Goal: Task Accomplishment & Management: Complete application form

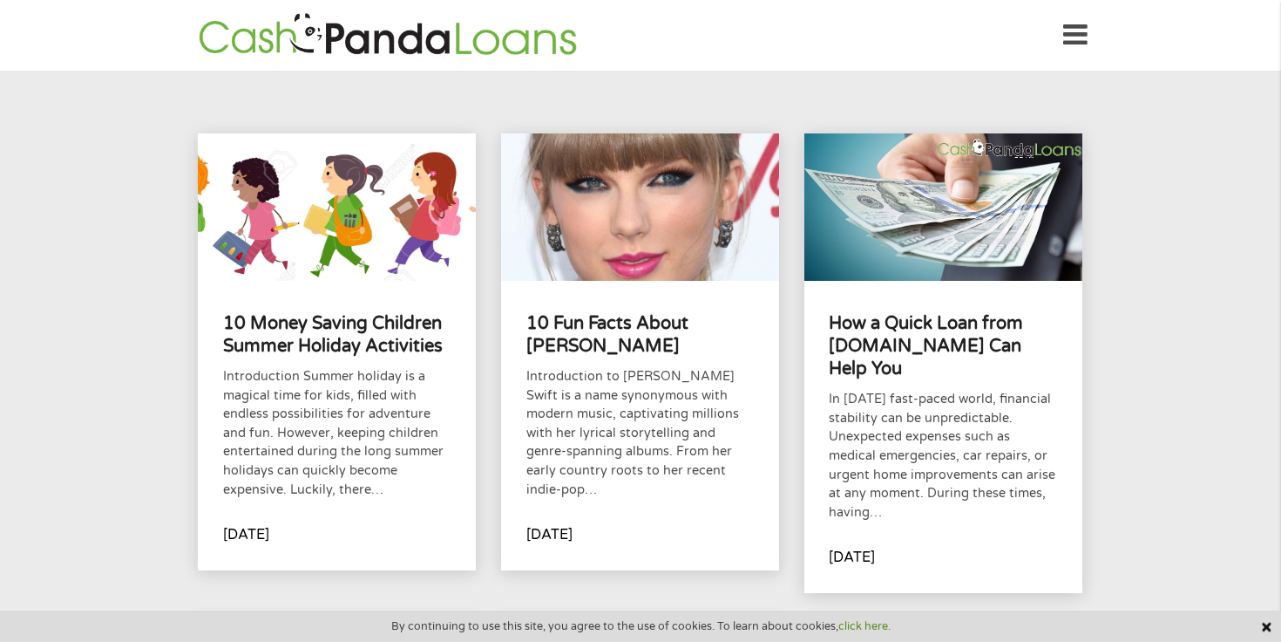
click at [484, 38] on img at bounding box center [388, 35] width 389 height 50
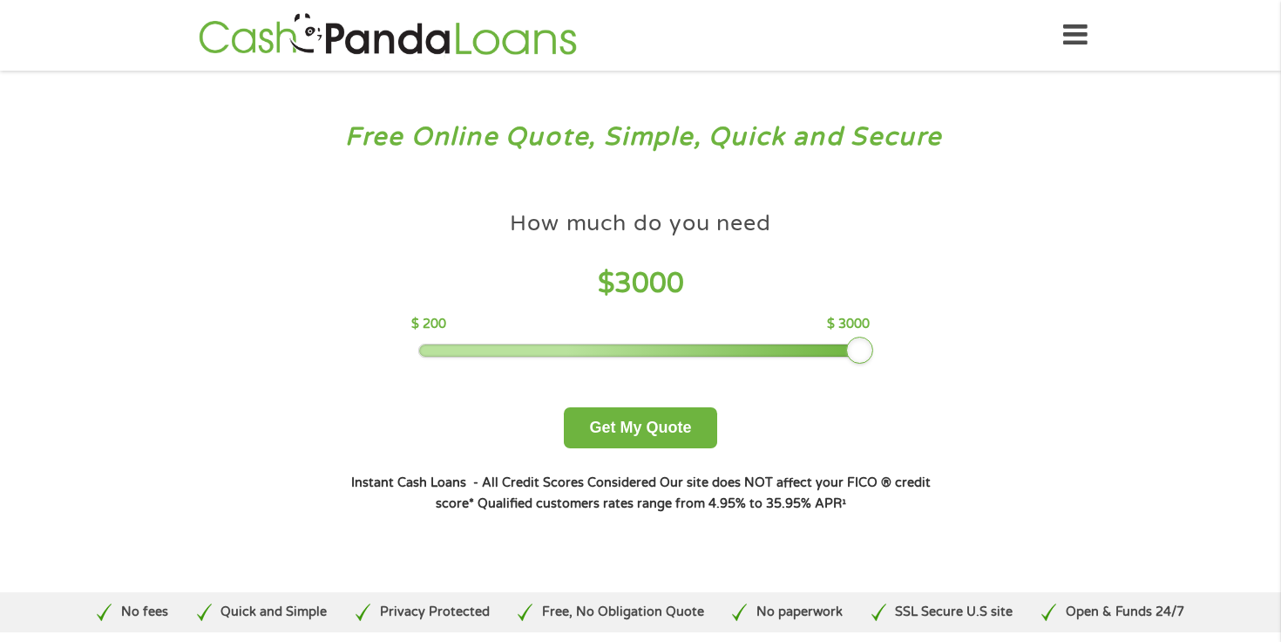
drag, startPoint x: 545, startPoint y: 349, endPoint x: 958, endPoint y: 346, distance: 413.2
click at [955, 346] on div "How much do you need? $300 $500 $750 $900 $1000 $1500 $2000 $2500 $3000 Other a…" at bounding box center [641, 357] width 667 height 368
click at [661, 431] on button "Get My Quote" at bounding box center [640, 427] width 153 height 41
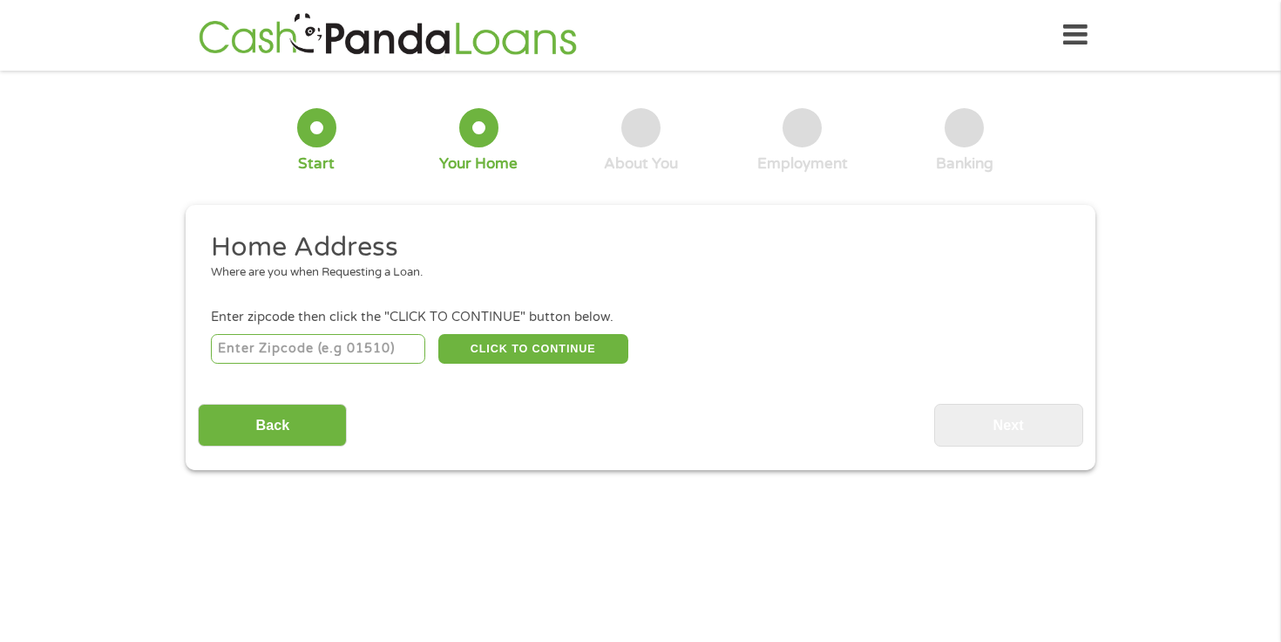
click at [360, 344] on input "number" at bounding box center [318, 349] width 215 height 30
type input "53202"
select select "Wisconsin"
click at [528, 347] on button "CLICK TO CONTINUE" at bounding box center [533, 349] width 190 height 30
type input "53202"
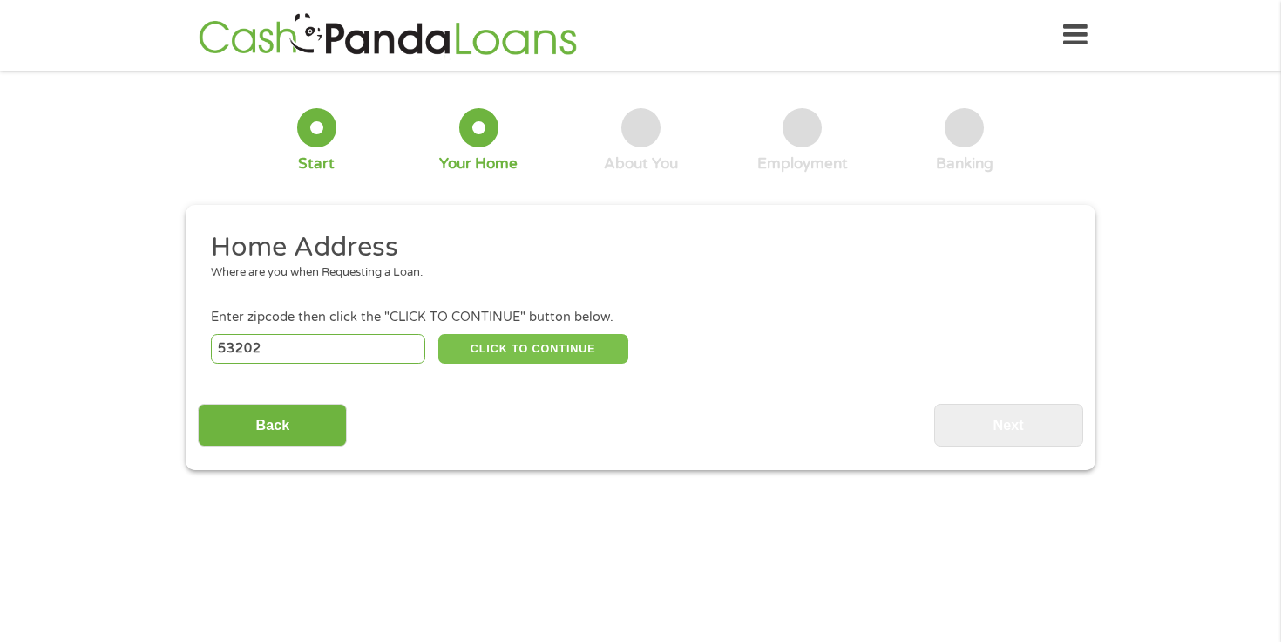
type input "Milwaukee"
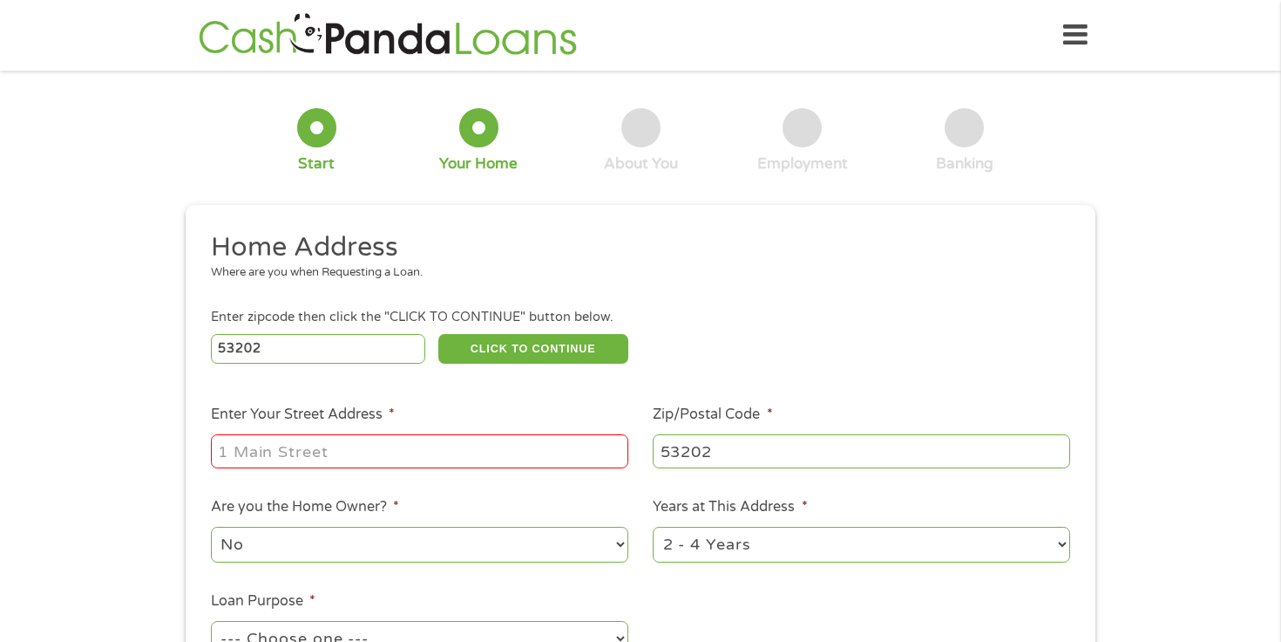
click at [482, 436] on input "Enter Your Street Address *" at bounding box center [420, 450] width 418 height 33
type input "1237 N Van Buren St"
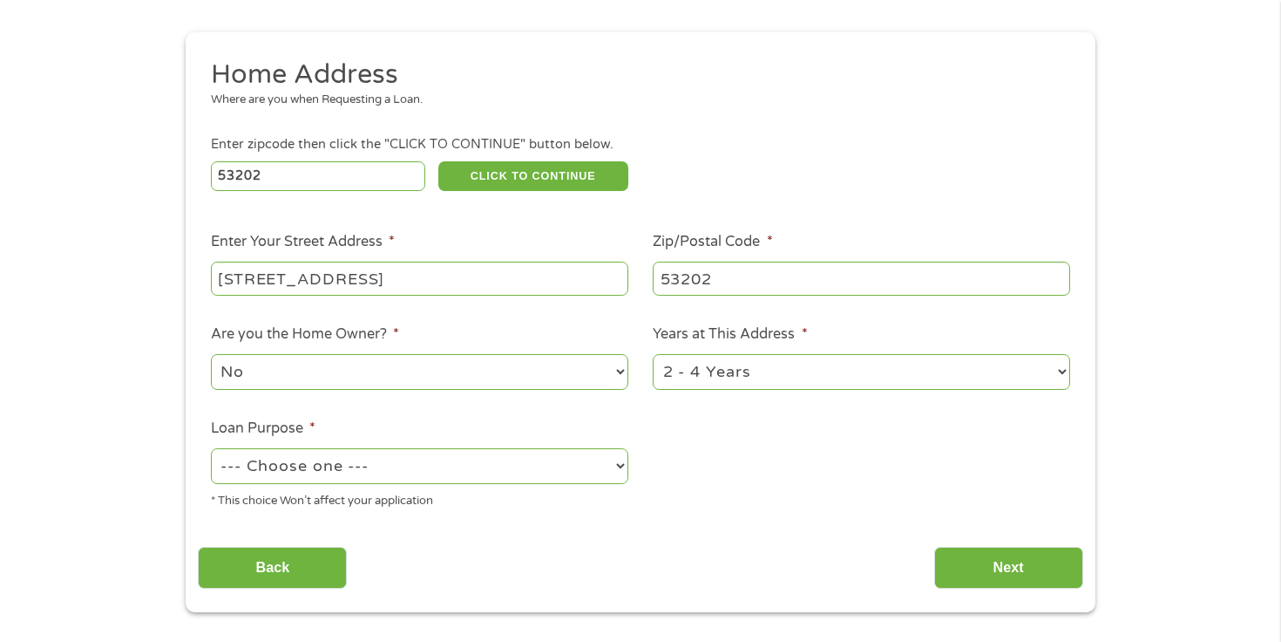
scroll to position [182, 0]
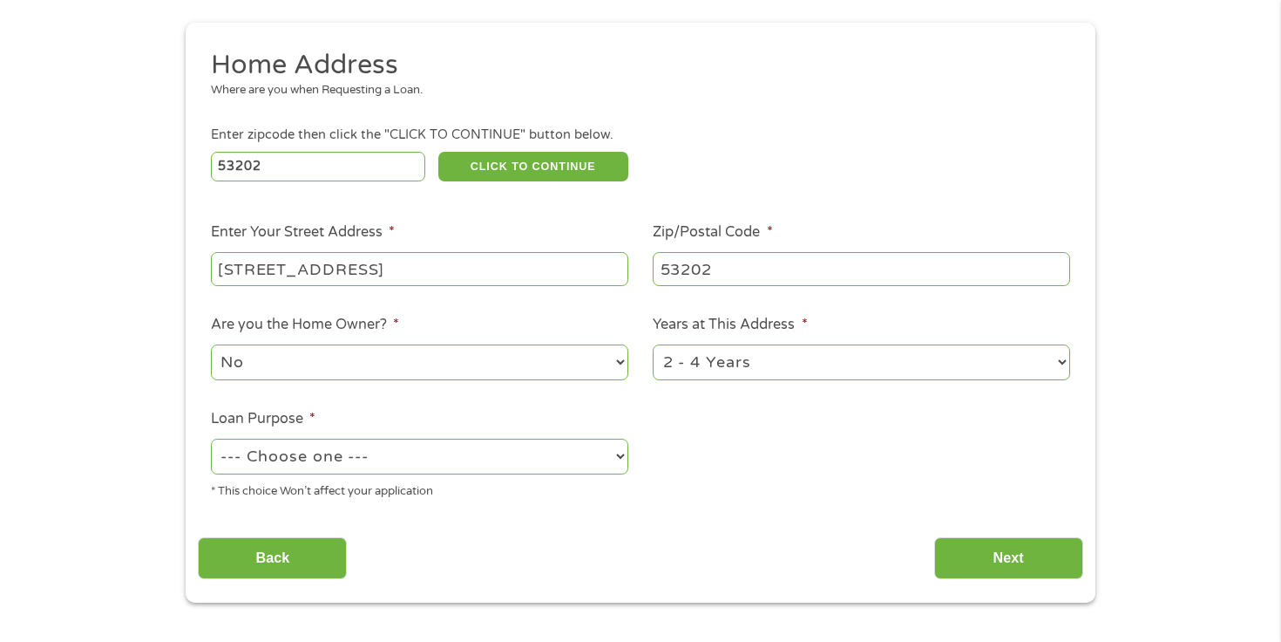
click at [505, 470] on select "--- Choose one --- Pay Bills Debt Consolidation Home Improvement Major Purchase…" at bounding box center [420, 456] width 418 height 36
select select "shorttermcash"
click at [211, 439] on select "--- Choose one --- Pay Bills Debt Consolidation Home Improvement Major Purchase…" at bounding box center [420, 456] width 418 height 36
click at [1001, 552] on input "Next" at bounding box center [1009, 558] width 149 height 43
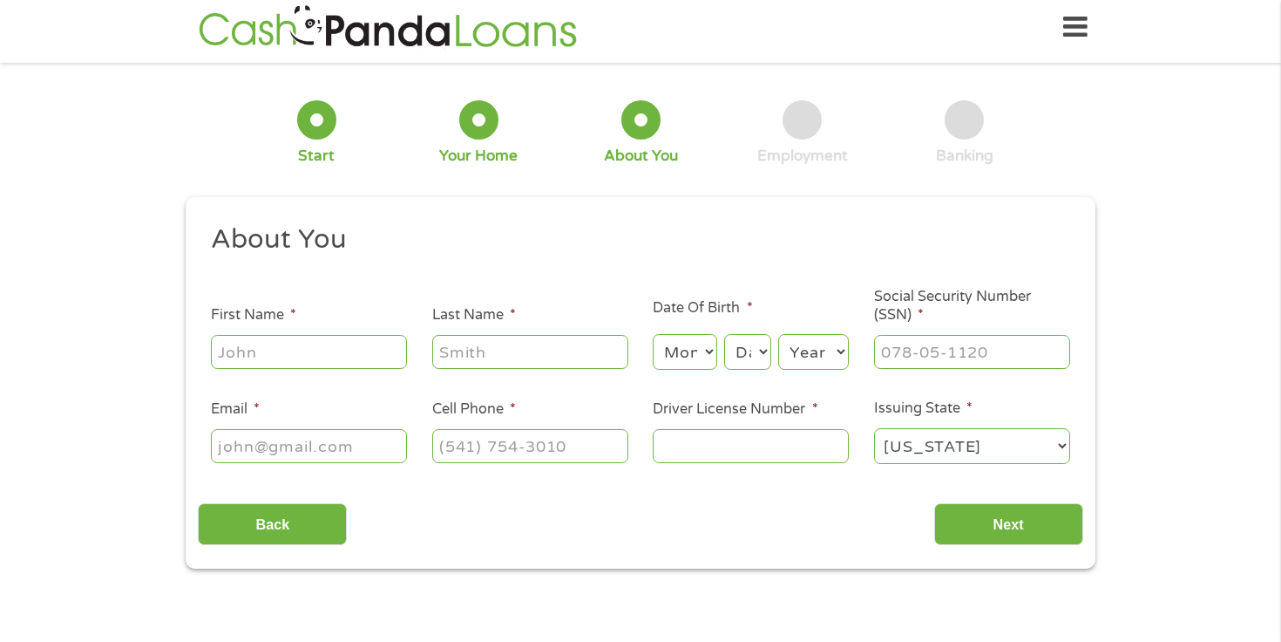
scroll to position [0, 0]
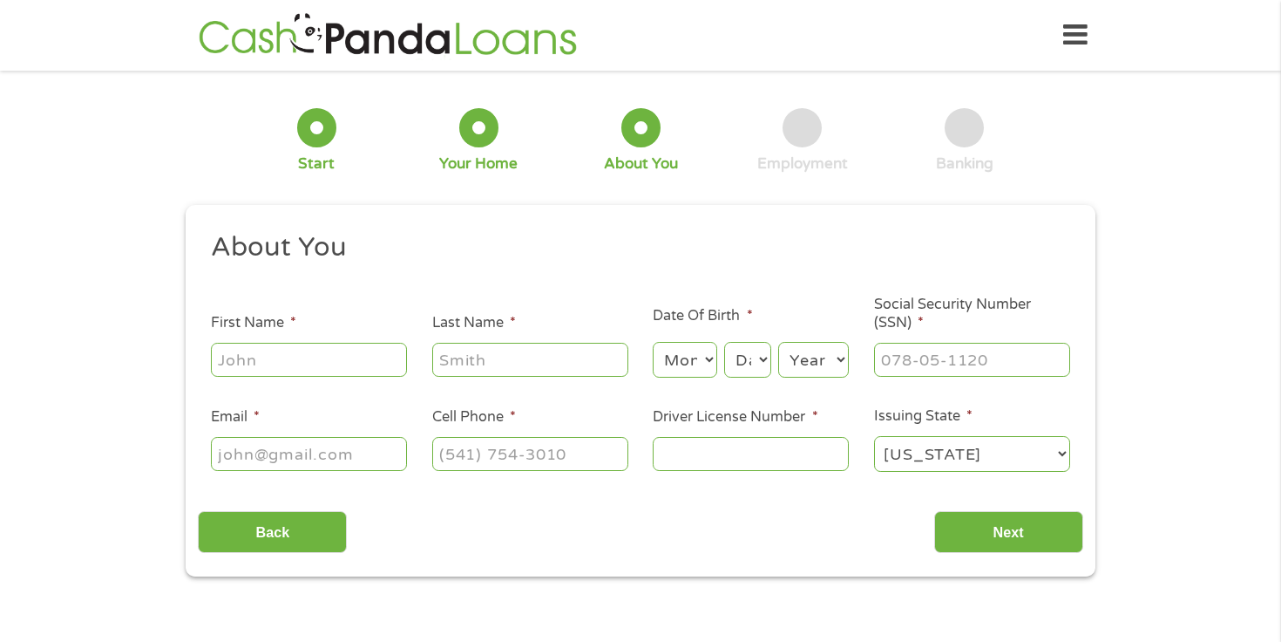
click at [262, 370] on input "First Name *" at bounding box center [309, 359] width 196 height 33
type input "Eric"
type input "Krawczykowski"
type input "ekrawczykowski@gmail.com"
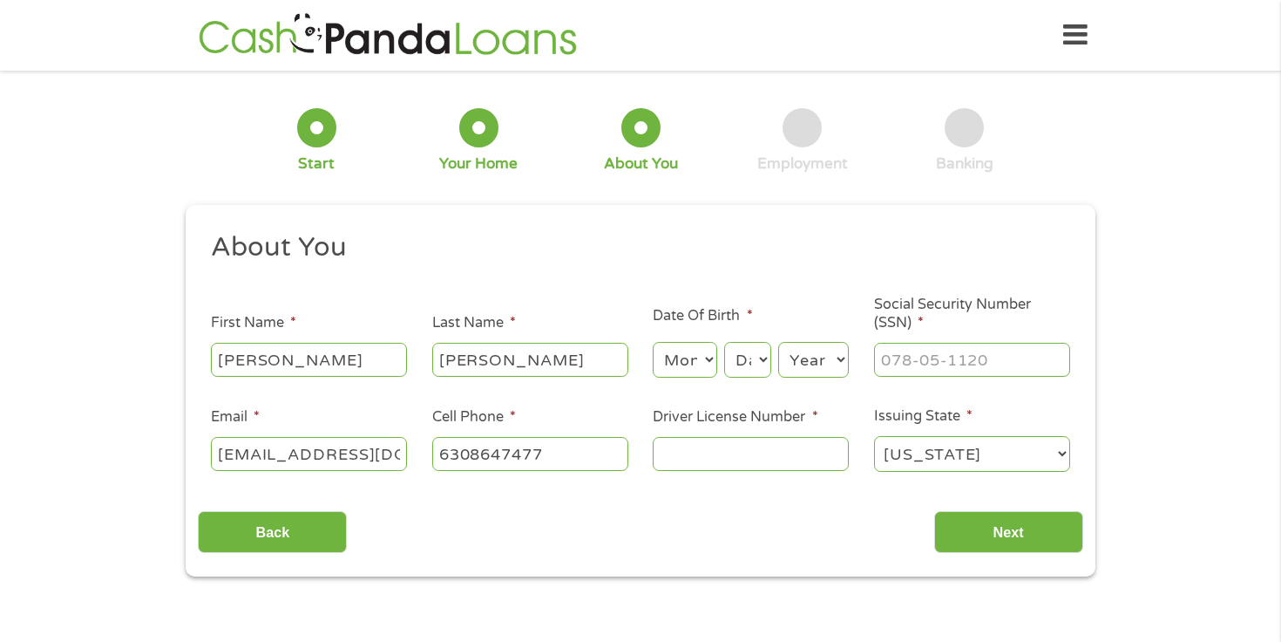
type input "(630) 864-7477"
click at [664, 366] on select "Month 1 2 3 4 5 6 7 8 9 10 11 12" at bounding box center [685, 360] width 64 height 36
select select "10"
click at [653, 343] on select "Month 1 2 3 4 5 6 7 8 9 10 11 12" at bounding box center [685, 360] width 64 height 36
click at [757, 369] on select "Day 1 2 3 4 5 6 7 8 9 10 11 12 13 14 15 16 17 18 19 20 21 22 23 24 25 26 27 28 …" at bounding box center [747, 360] width 47 height 36
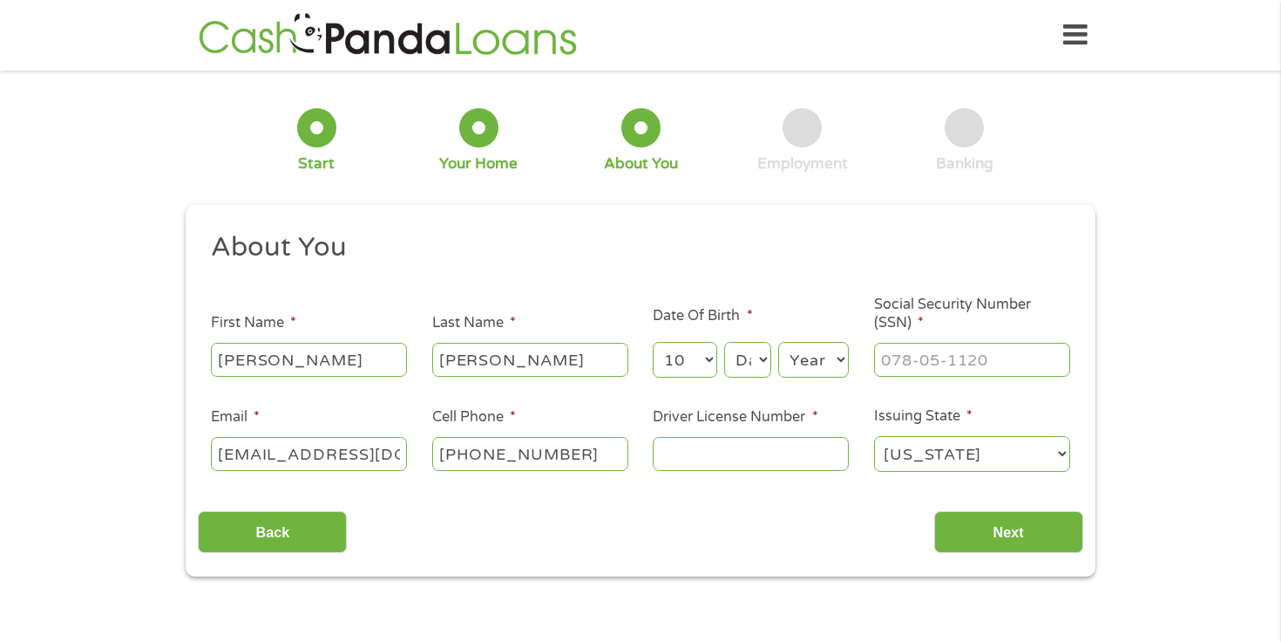
select select "18"
click at [724, 343] on select "Day 1 2 3 4 5 6 7 8 9 10 11 12 13 14 15 16 17 18 19 20 21 22 23 24 25 26 27 28 …" at bounding box center [747, 360] width 47 height 36
click at [818, 357] on select "Year 2007 2006 2005 2004 2003 2002 2001 2000 1999 1998 1997 1996 1995 1994 1993…" at bounding box center [813, 360] width 71 height 36
select select "1991"
click at [778, 343] on select "Year 2007 2006 2005 2004 2003 2002 2001 2000 1999 1998 1997 1996 1995 1994 1993…" at bounding box center [813, 360] width 71 height 36
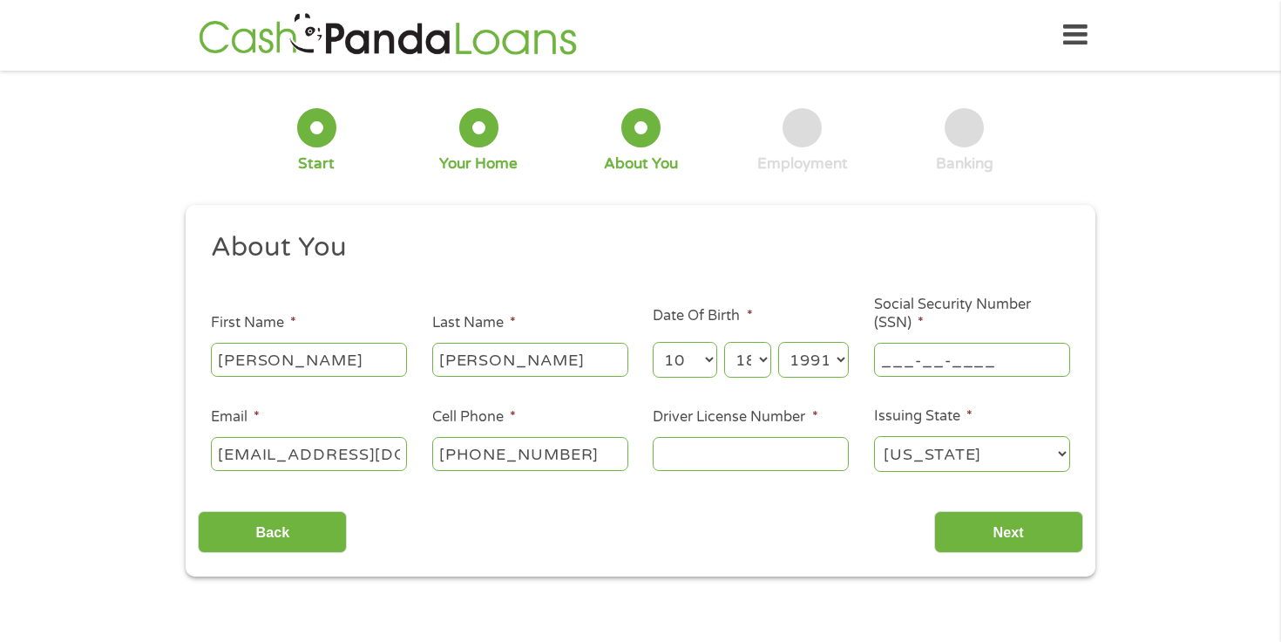
click at [927, 370] on input "___-__-____" at bounding box center [972, 359] width 196 height 33
type input "342-86-3259"
click at [781, 444] on input "Driver License Number *" at bounding box center [751, 453] width 196 height 33
type input "k62221691297"
click at [967, 456] on select "Alabama Alaska Arizona Arkansas California Colorado Connecticut Delaware Distri…" at bounding box center [972, 454] width 196 height 36
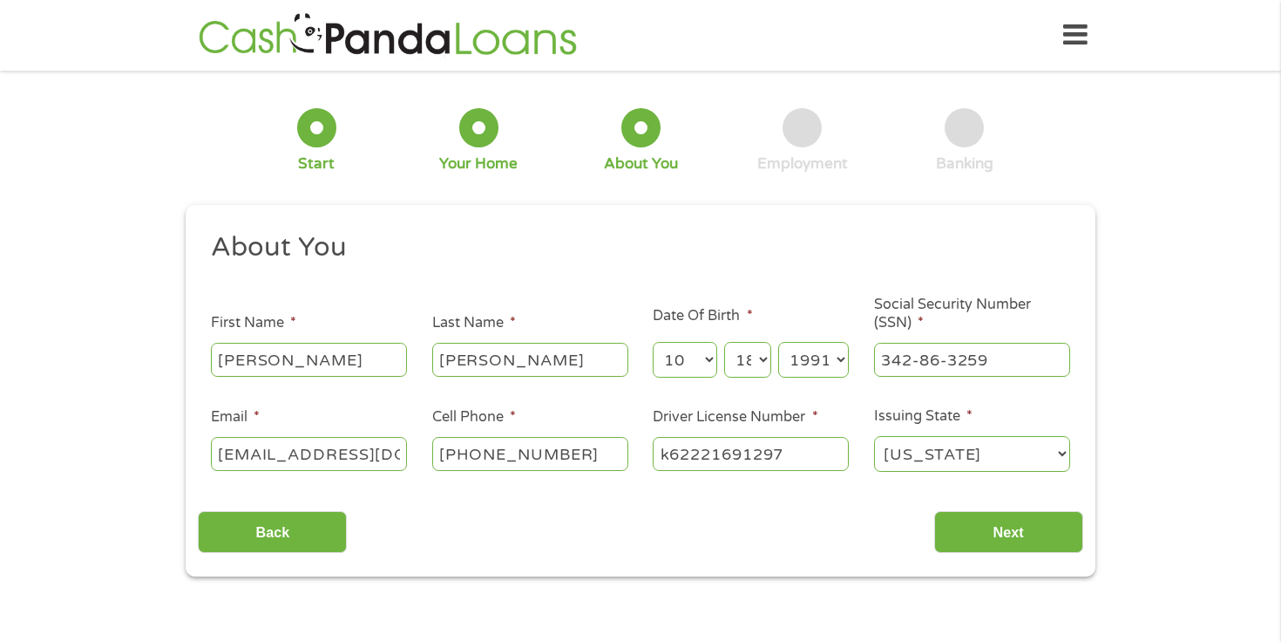
select select "Illinois"
click at [874, 437] on select "Alabama Alaska Arizona Arkansas California Colorado Connecticut Delaware Distri…" at bounding box center [972, 454] width 196 height 36
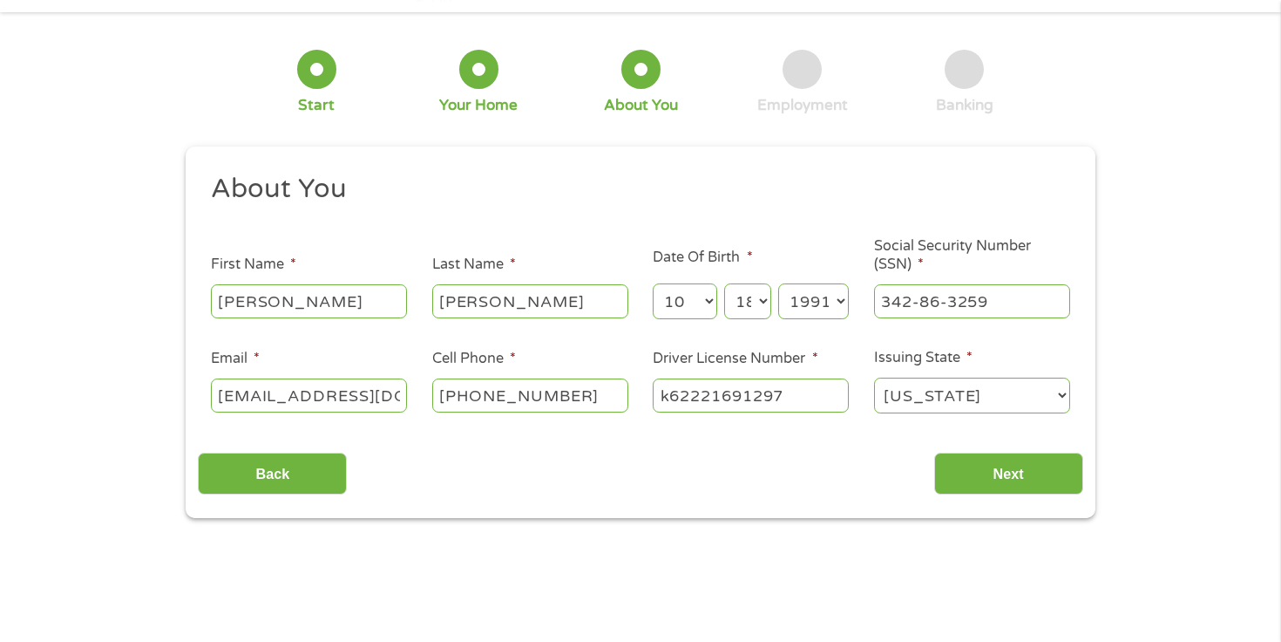
scroll to position [62, 0]
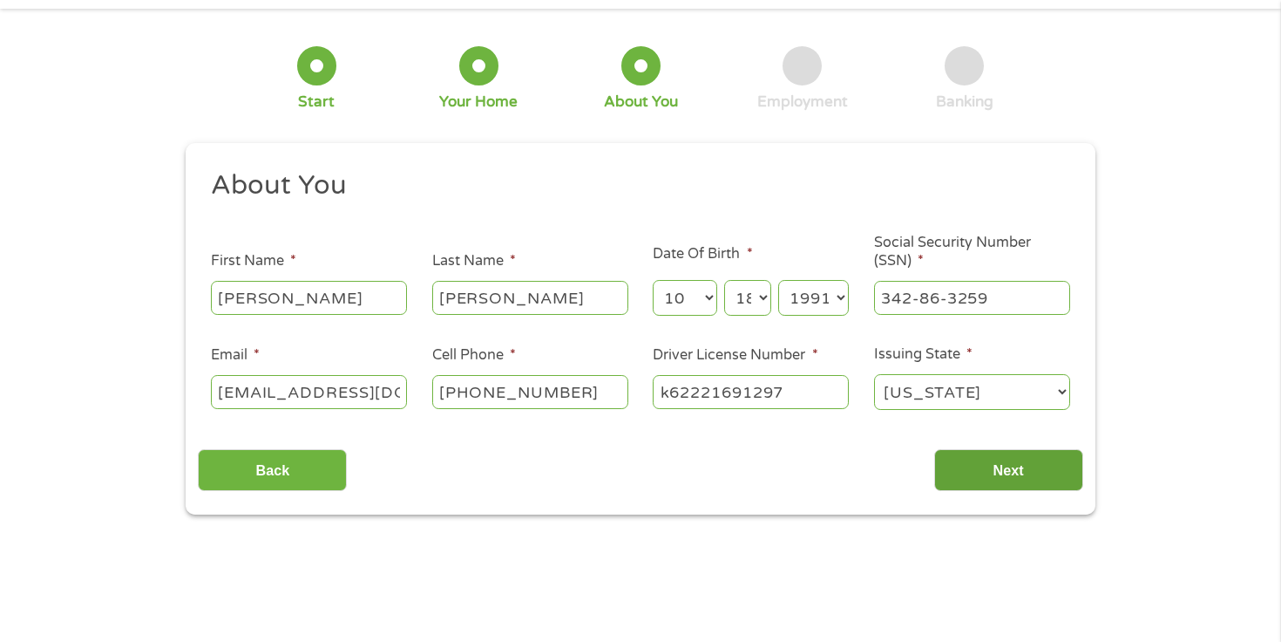
click at [1029, 467] on input "Next" at bounding box center [1009, 470] width 149 height 43
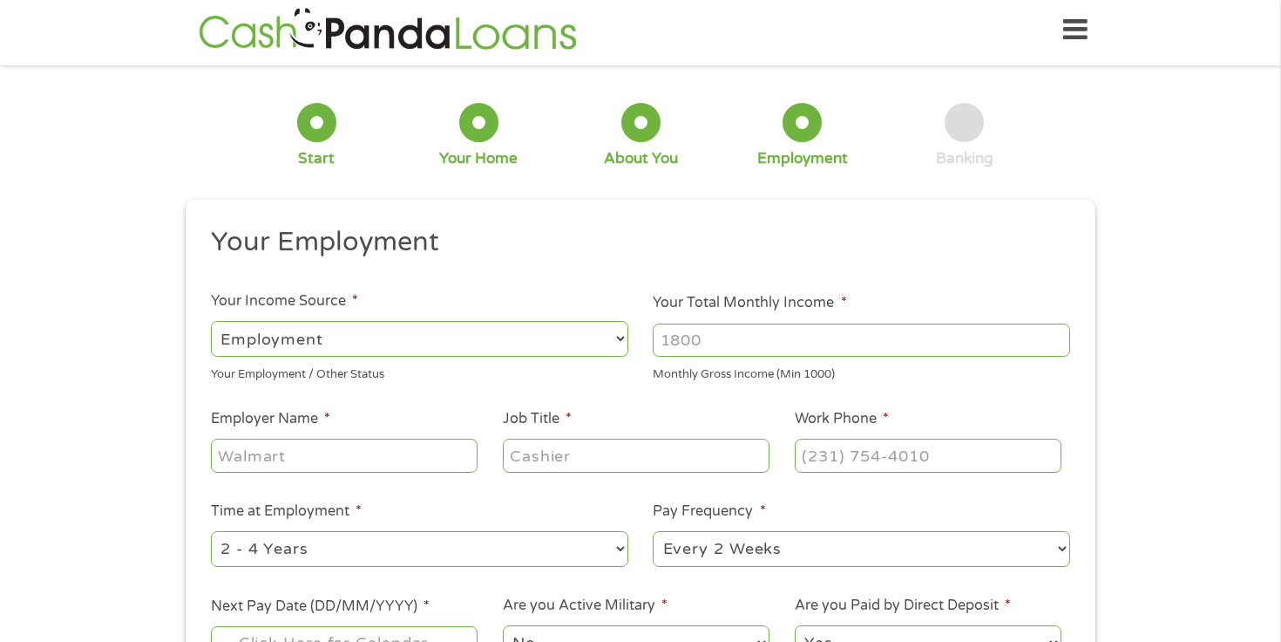
scroll to position [0, 0]
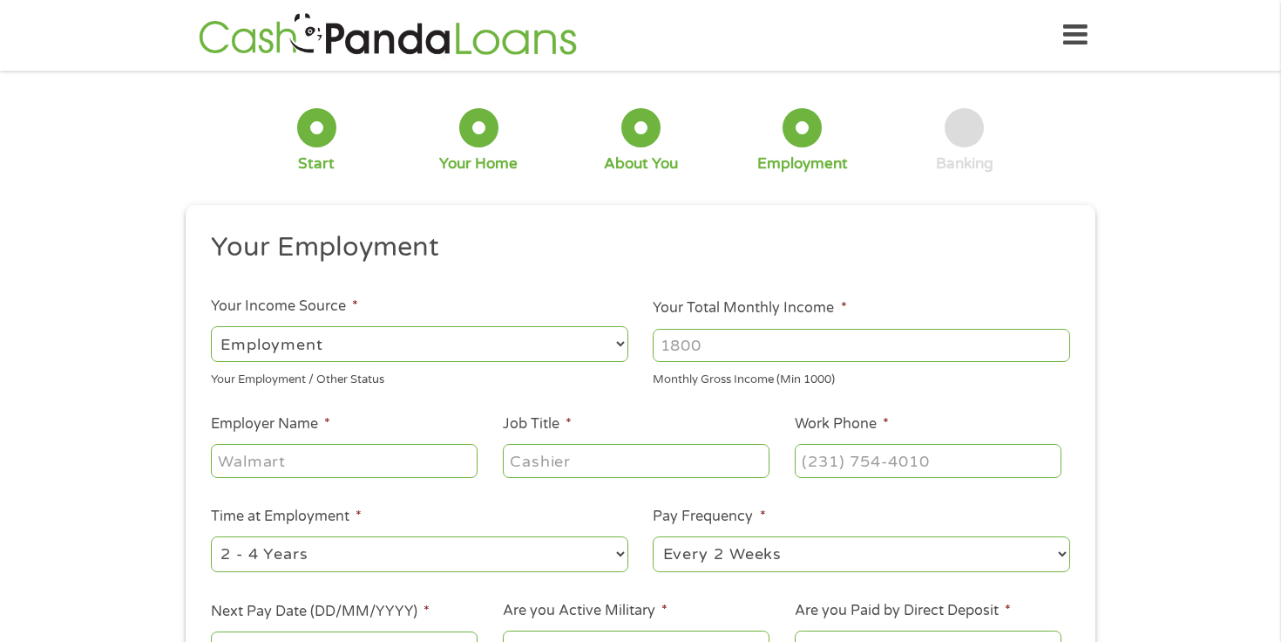
click at [732, 349] on input "Your Total Monthly Income *" at bounding box center [862, 345] width 418 height 33
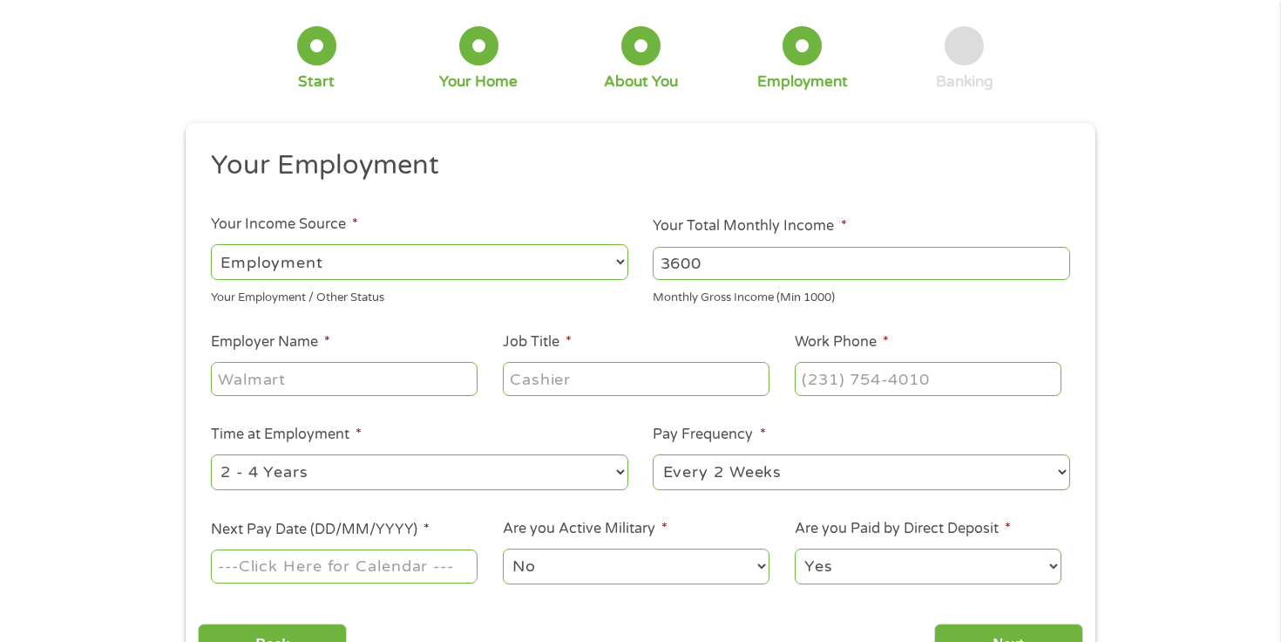
type input "3600"
click at [383, 376] on input "Employer Name *" at bounding box center [344, 378] width 267 height 33
type input "Carpay"
click at [561, 360] on div at bounding box center [636, 379] width 267 height 40
click at [560, 373] on input "Job Title *" at bounding box center [636, 378] width 267 height 33
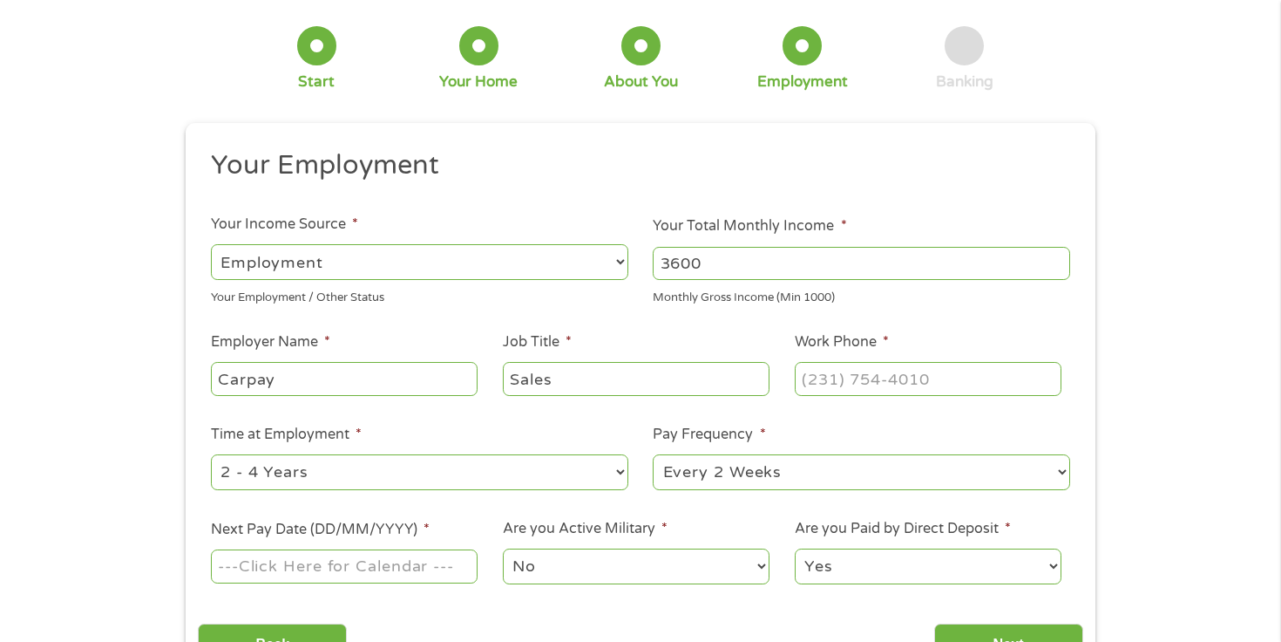
type input "Sales"
click at [829, 375] on input "(___) ___-____" at bounding box center [928, 378] width 267 height 33
click at [920, 374] on input "(__9) 106-0656" at bounding box center [928, 378] width 267 height 33
click at [937, 374] on input "(__9) 106-0656" at bounding box center [928, 378] width 267 height 33
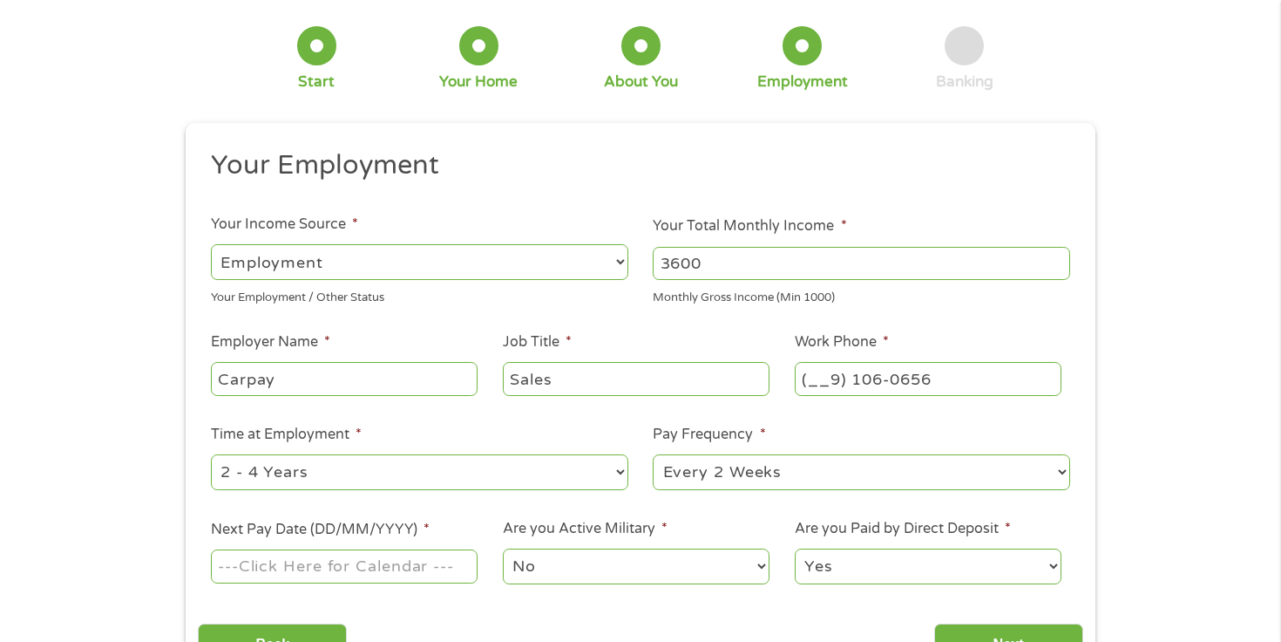
click at [937, 374] on input "(__9) 106-0656" at bounding box center [928, 378] width 267 height 33
type input "(910) 606-5652"
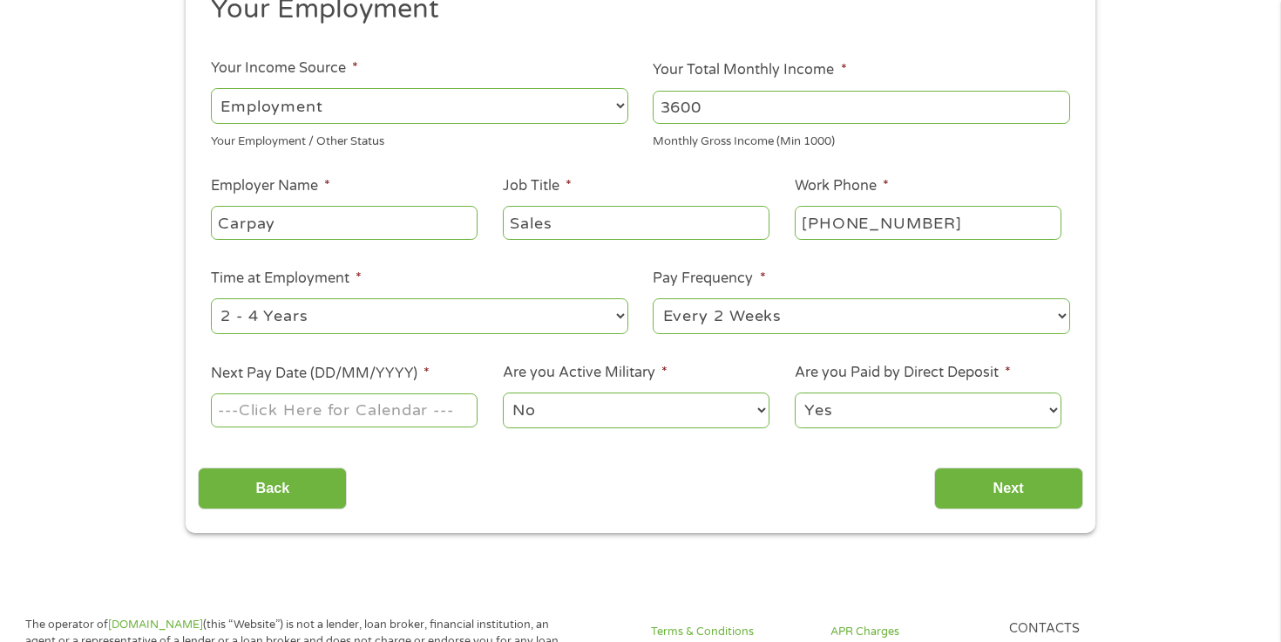
scroll to position [241, 0]
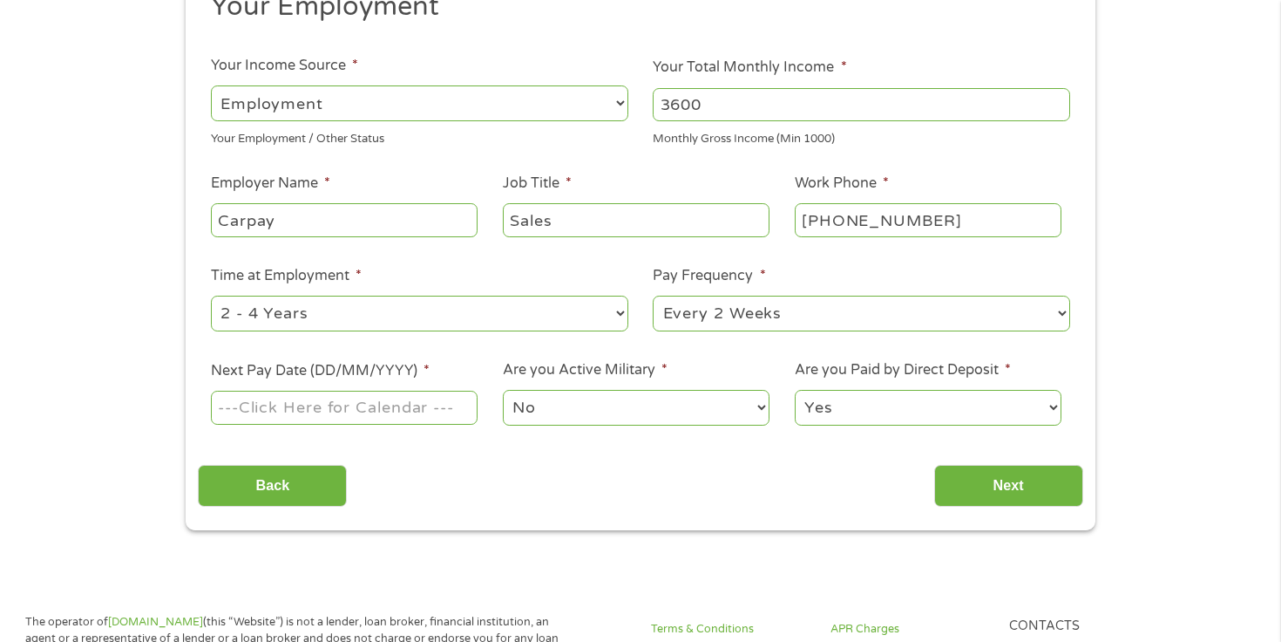
click at [383, 411] on input "Next Pay Date (DD/MM/YYYY) *" at bounding box center [344, 407] width 267 height 33
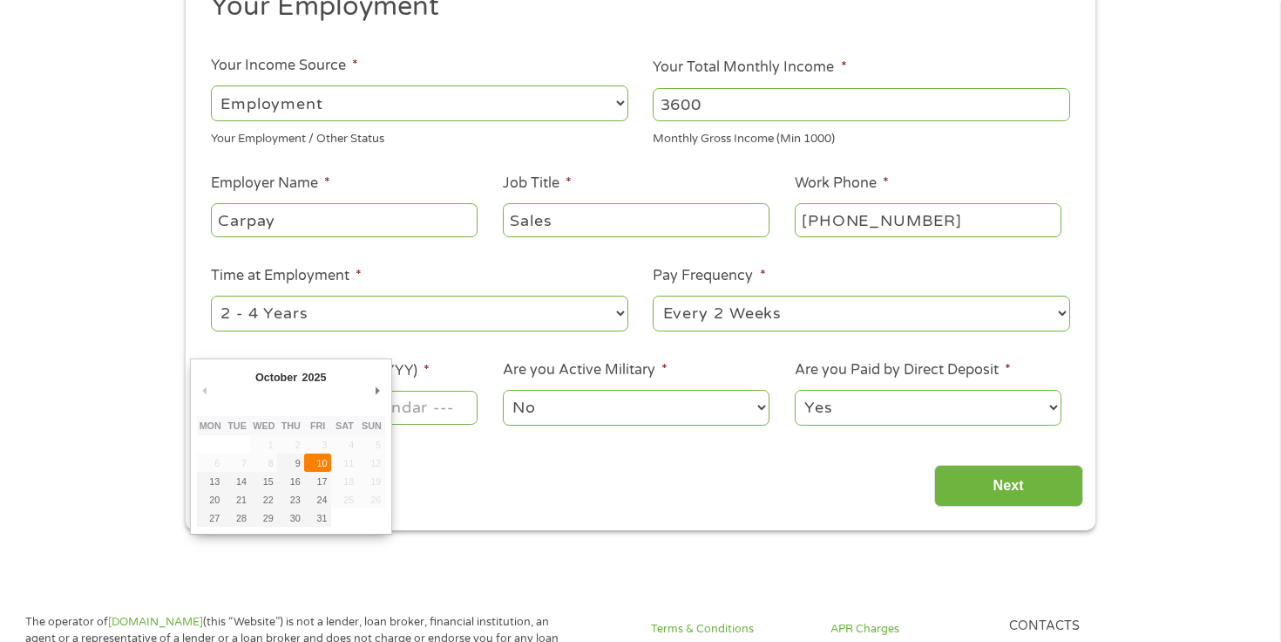
type input "10/10/2025"
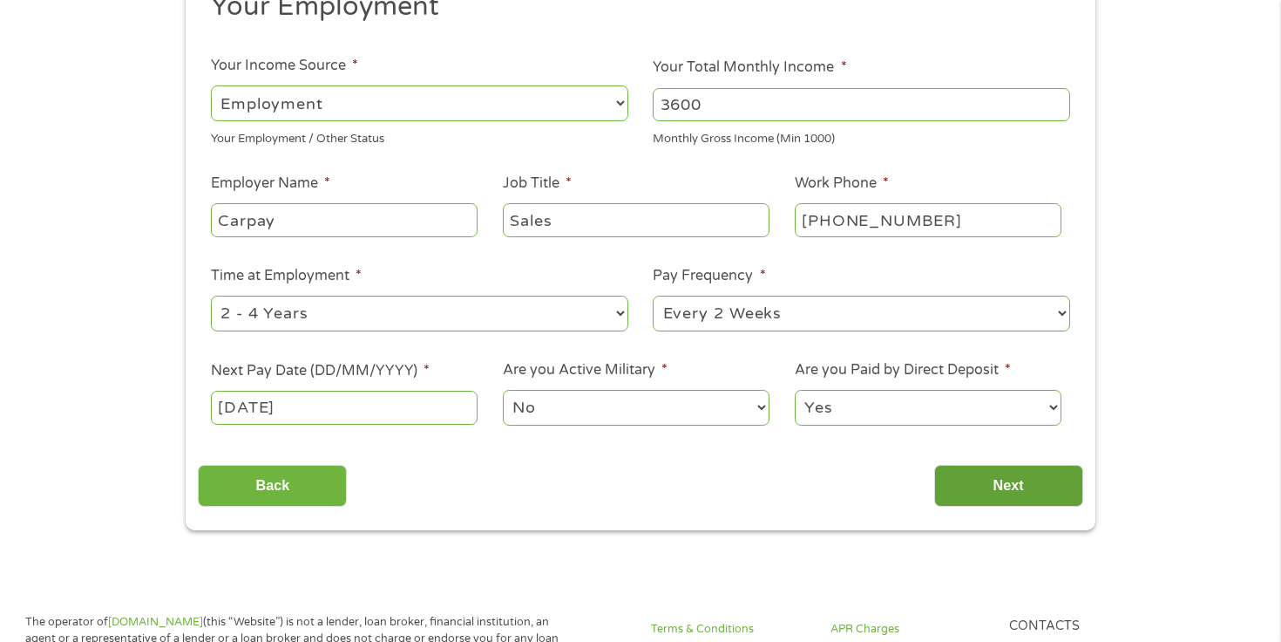
click at [968, 469] on input "Next" at bounding box center [1009, 486] width 149 height 43
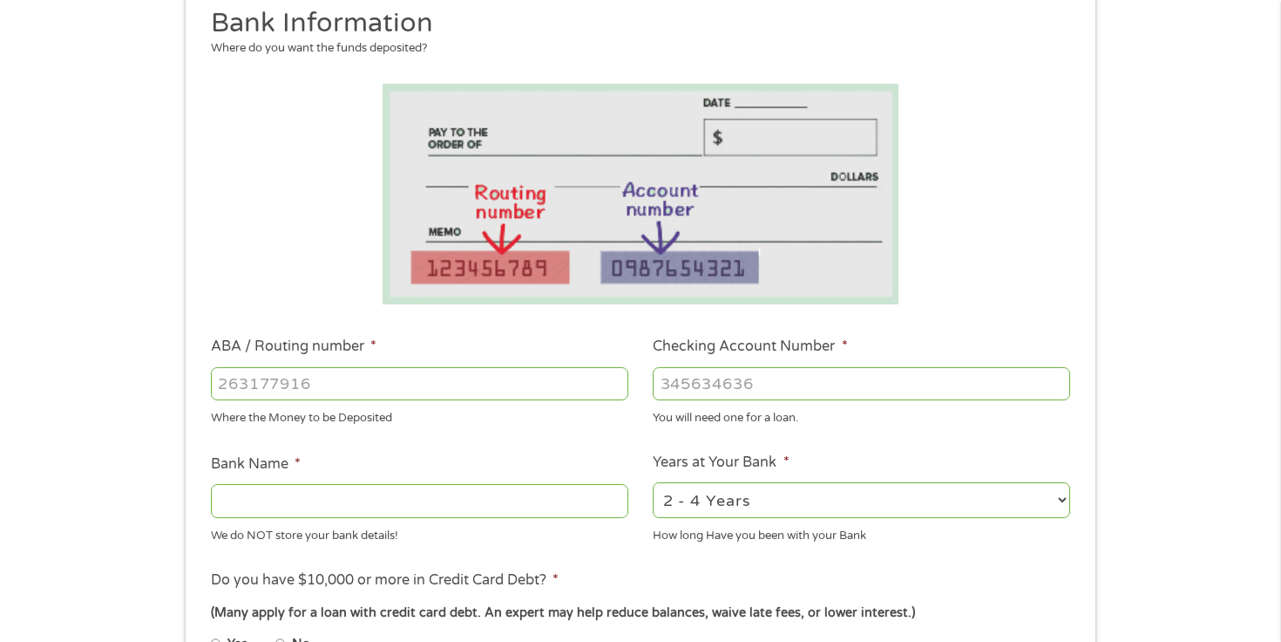
scroll to position [234, 0]
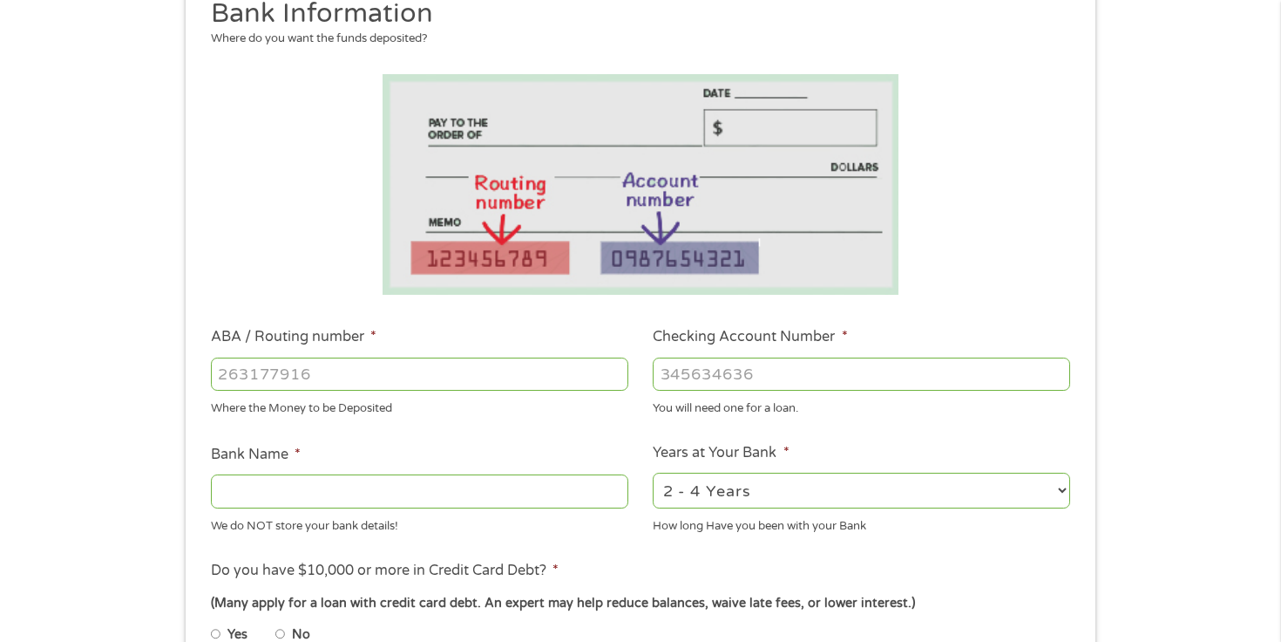
click at [413, 379] on input "ABA / Routing number *" at bounding box center [420, 373] width 418 height 33
click at [616, 365] on input "1" at bounding box center [420, 373] width 418 height 33
type input "0"
click at [615, 381] on input "0" at bounding box center [420, 373] width 418 height 33
click at [444, 384] on input "0" at bounding box center [420, 373] width 418 height 33
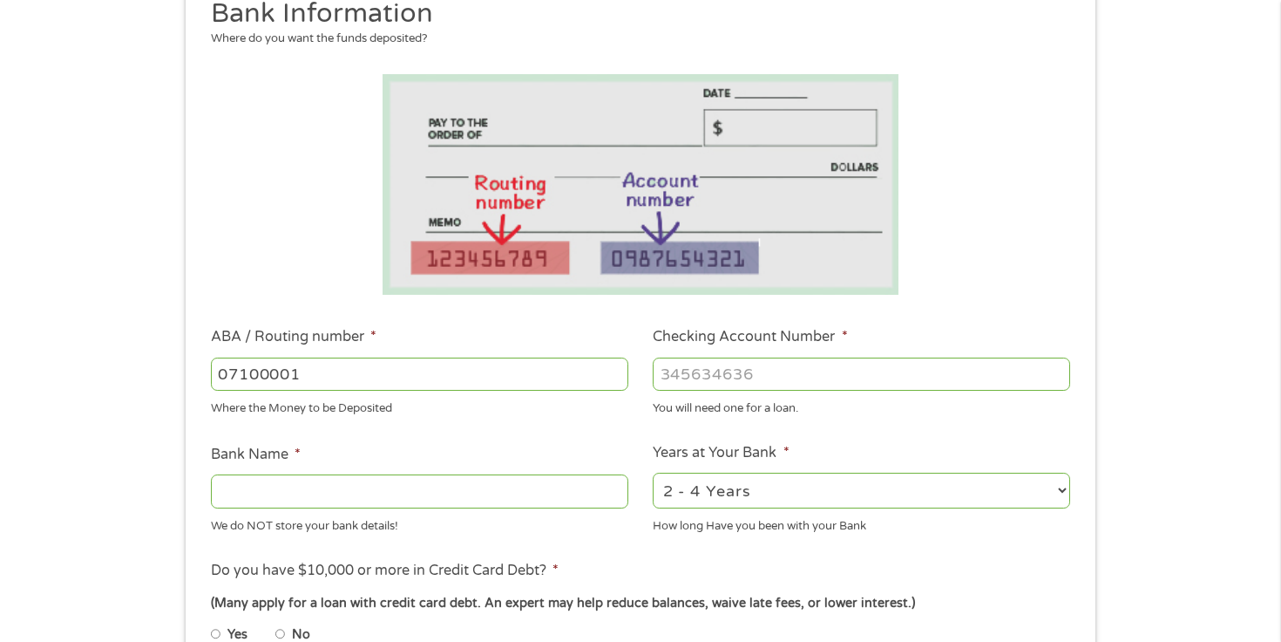
type input "071000013"
type input "JPMORGAN CHASE BANK NA"
type input "071000013"
click at [706, 366] on input "Checking Account Number *" at bounding box center [862, 373] width 418 height 33
type input "896716250"
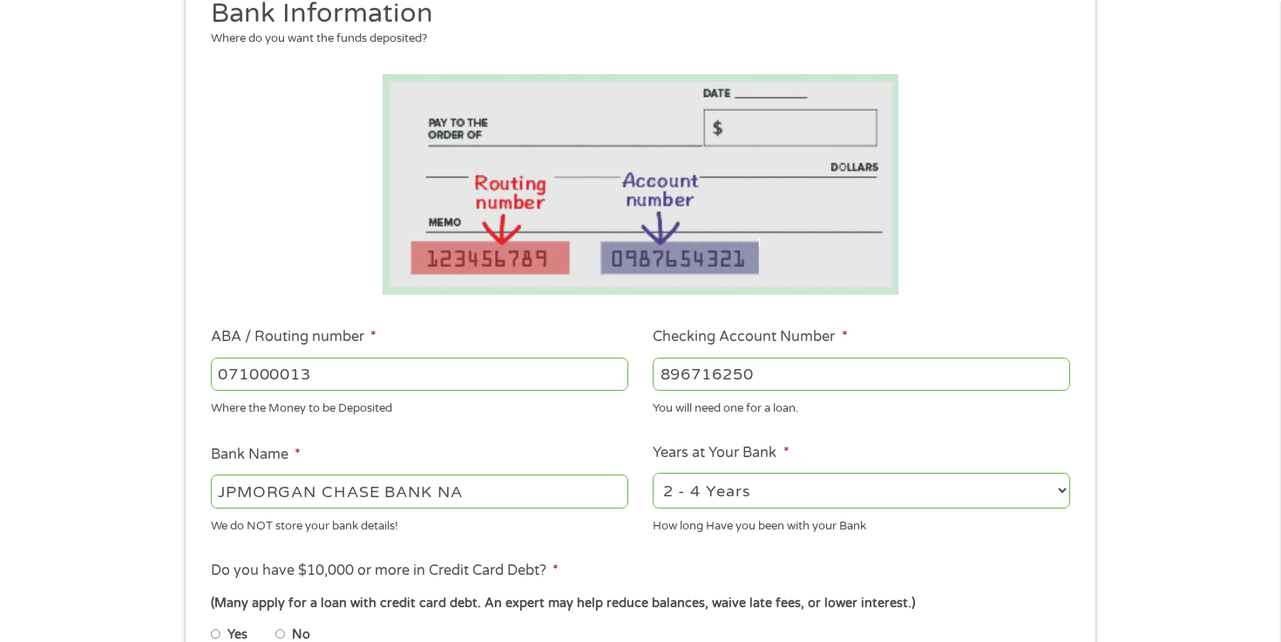
click at [591, 432] on ul "Bank Information Where do you want the funds deposited? ABA / Routing number * …" at bounding box center [640, 431] width 885 height 868
click at [776, 483] on select "2 - 4 Years 6 - 12 Months 1 - 2 Years Over 4 Years" at bounding box center [862, 490] width 418 height 36
select select "60months"
click at [653, 472] on select "2 - 4 Years 6 - 12 Months 1 - 2 Years Over 4 Years" at bounding box center [862, 490] width 418 height 36
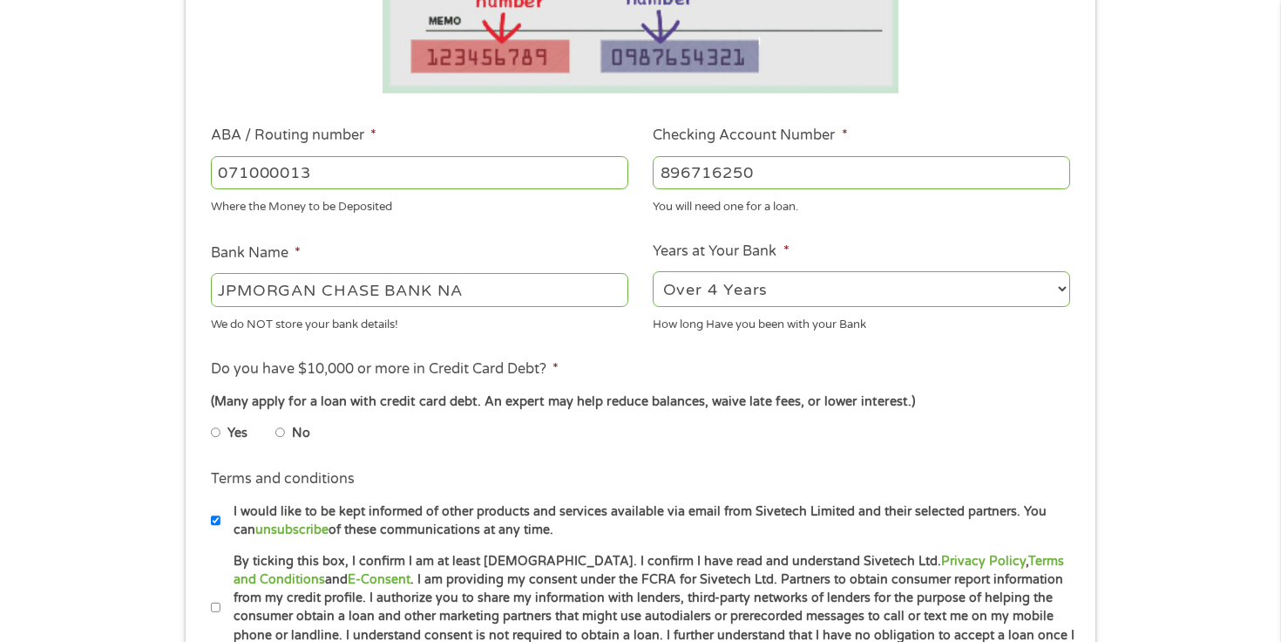
scroll to position [452, 0]
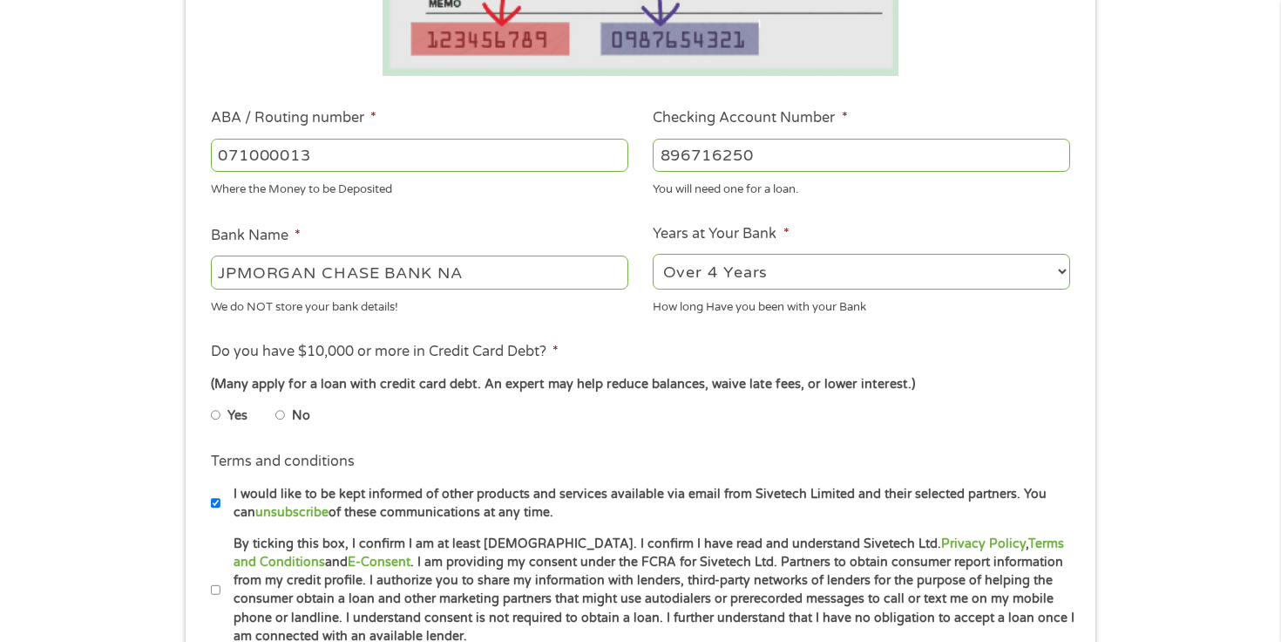
click at [214, 415] on input "Yes" at bounding box center [216, 415] width 10 height 28
radio input "true"
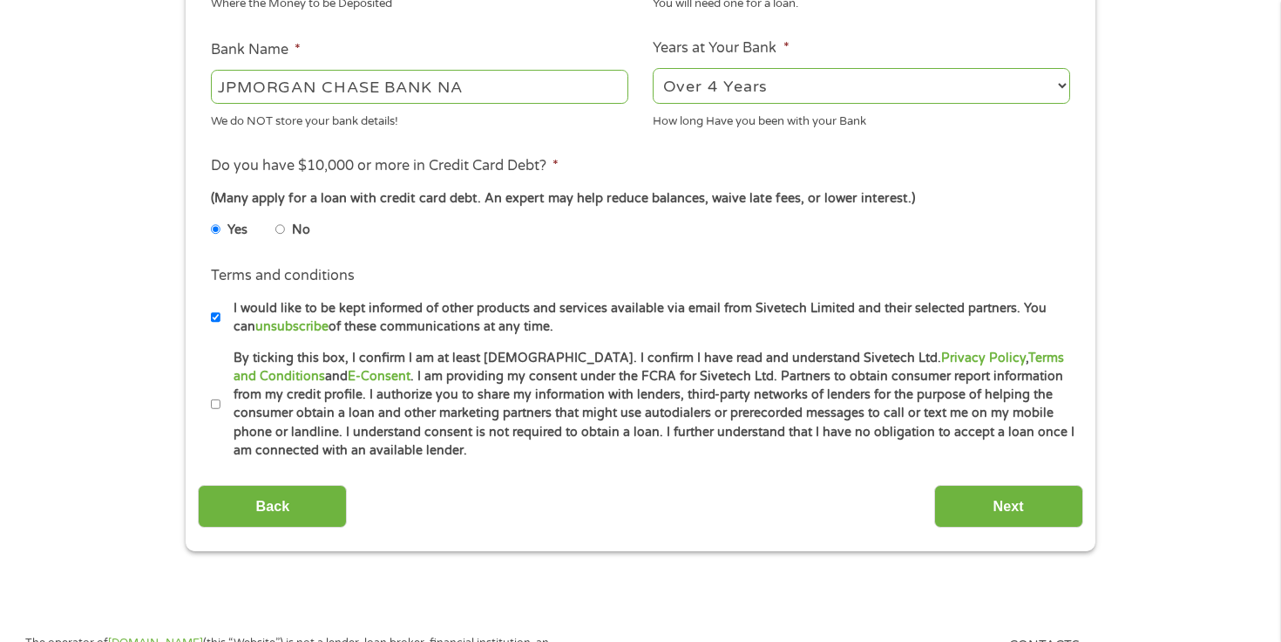
scroll to position [637, 0]
click at [219, 315] on input "I would like to be kept informed of other products and services available via e…" at bounding box center [216, 318] width 10 height 28
checkbox input "false"
click at [214, 409] on input "By ticking this box, I confirm I am at least 18 years old. I confirm I have rea…" at bounding box center [216, 405] width 10 height 28
checkbox input "true"
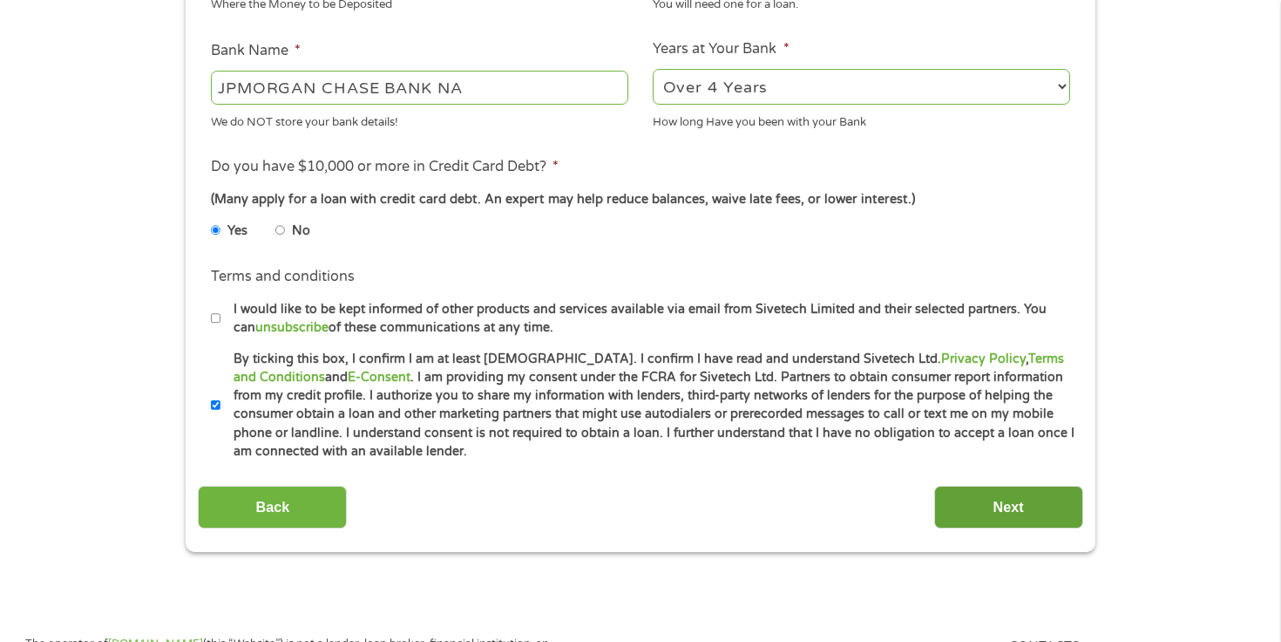
click at [978, 504] on input "Next" at bounding box center [1009, 507] width 149 height 43
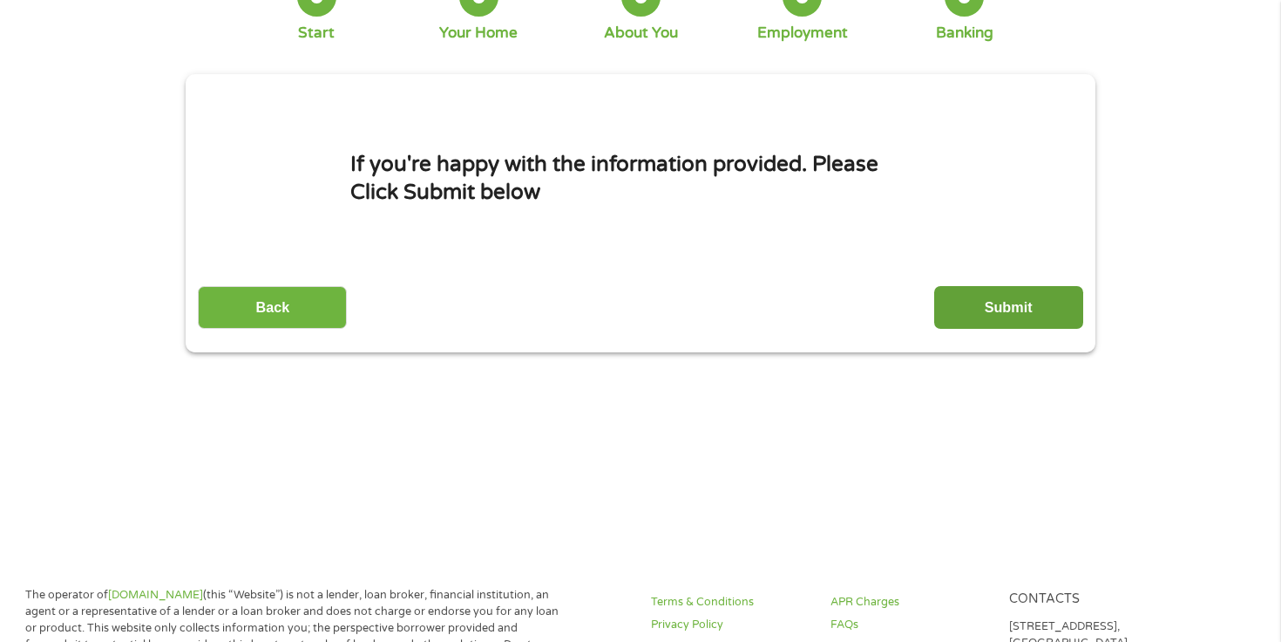
scroll to position [124, 0]
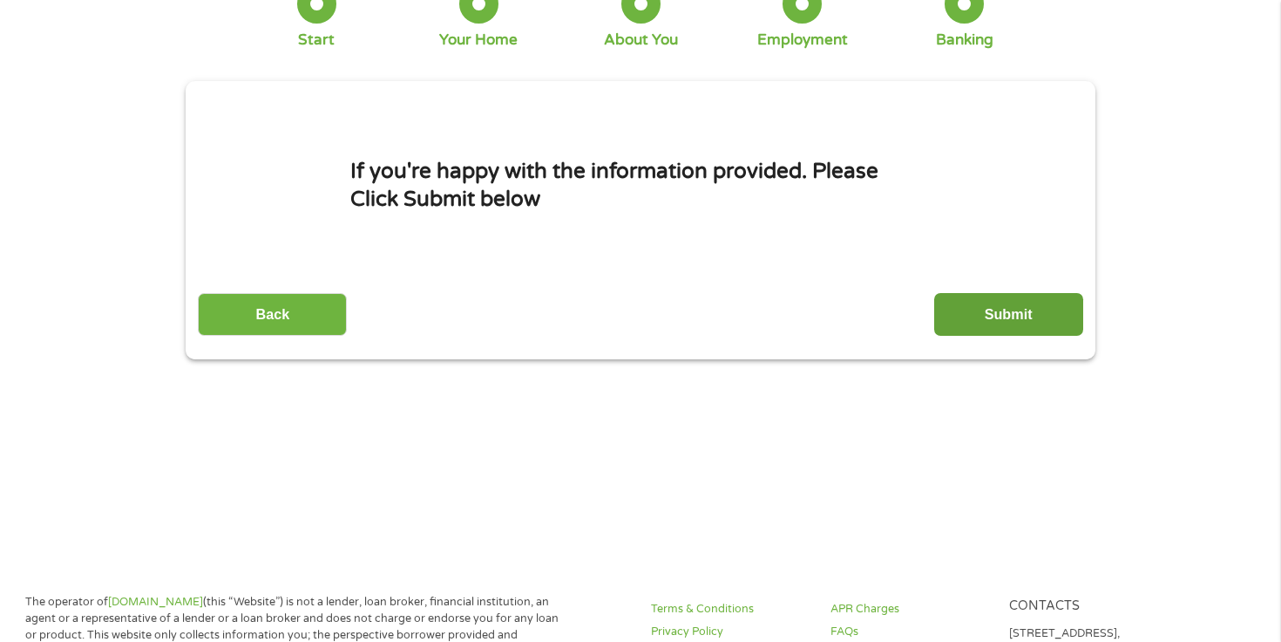
click at [989, 314] on input "Submit" at bounding box center [1009, 314] width 149 height 43
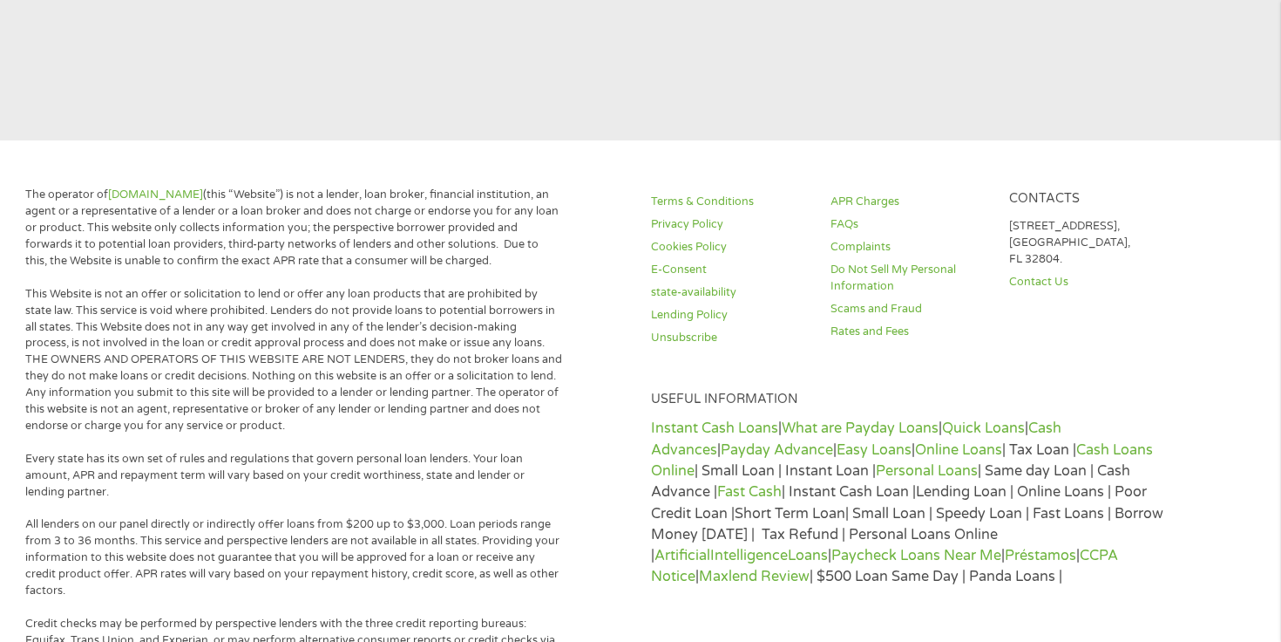
scroll to position [0, 0]
